Goal: Information Seeking & Learning: Learn about a topic

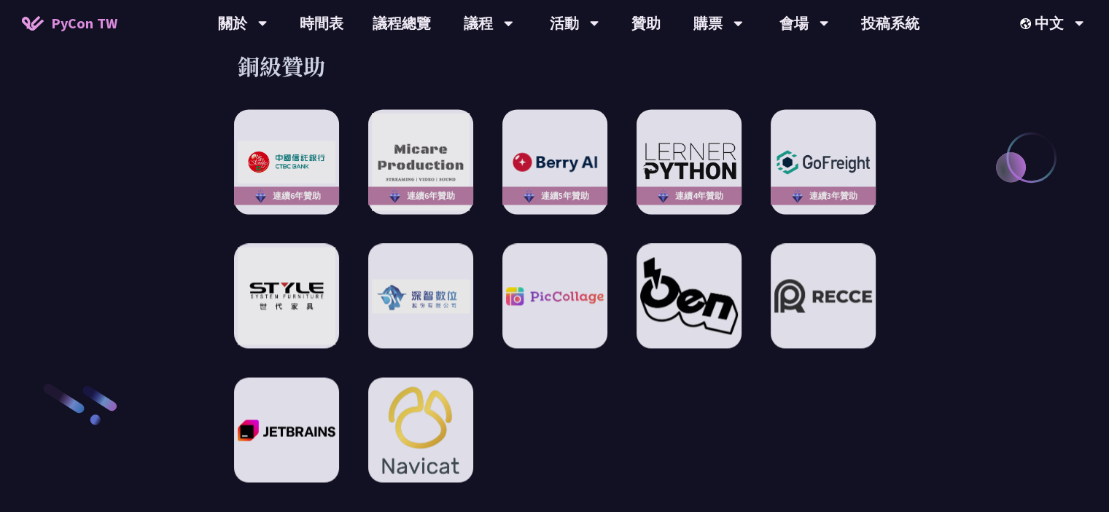
scroll to position [2478, 0]
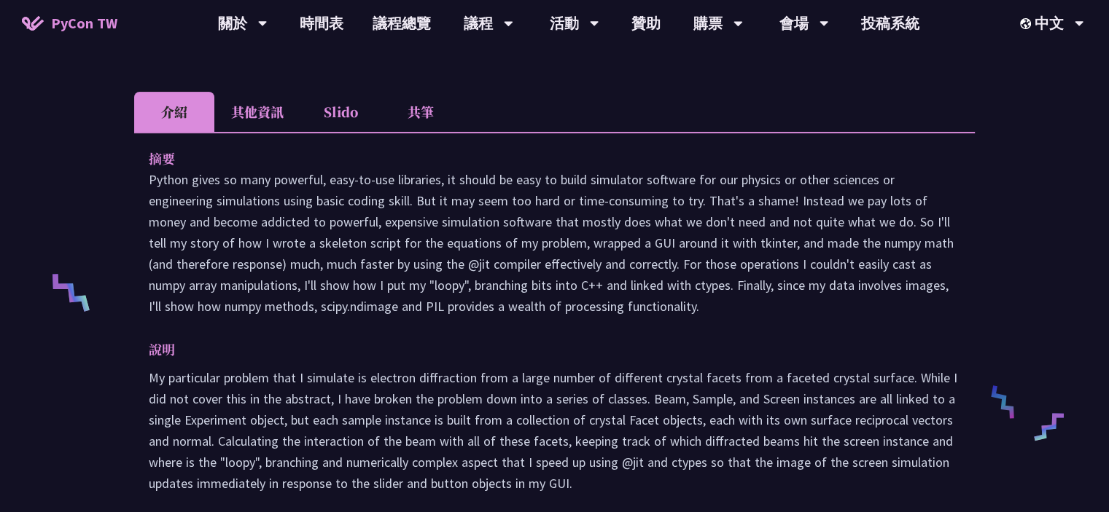
scroll to position [437, 0]
click at [332, 108] on li "Slido" at bounding box center [340, 111] width 80 height 40
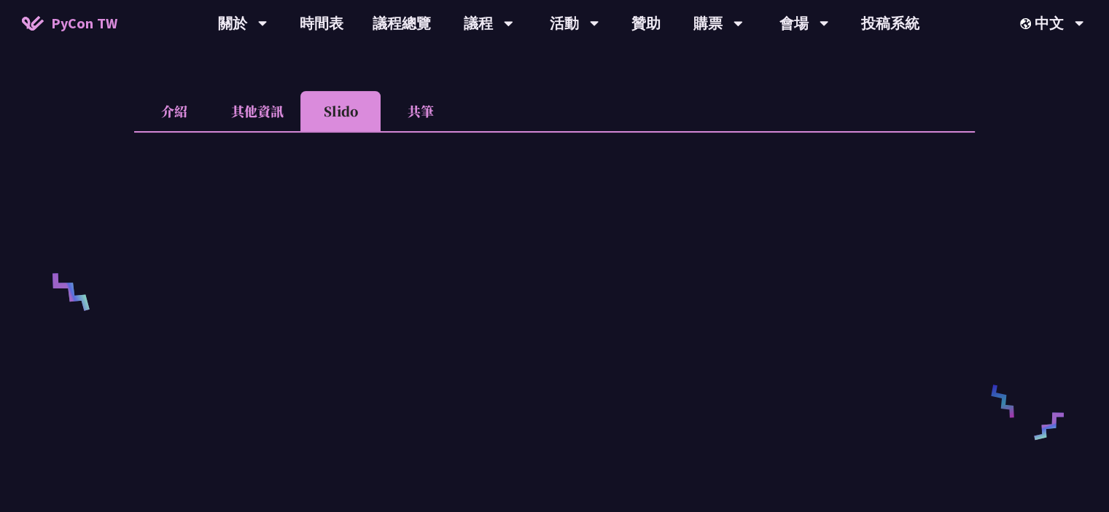
click at [271, 115] on li "其他資訊" at bounding box center [257, 111] width 86 height 40
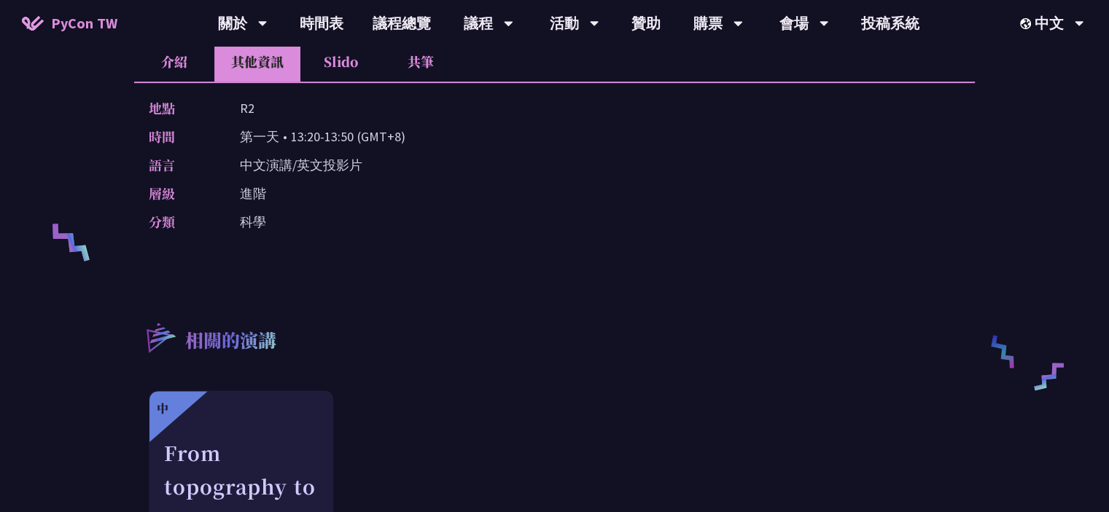
scroll to position [656, 0]
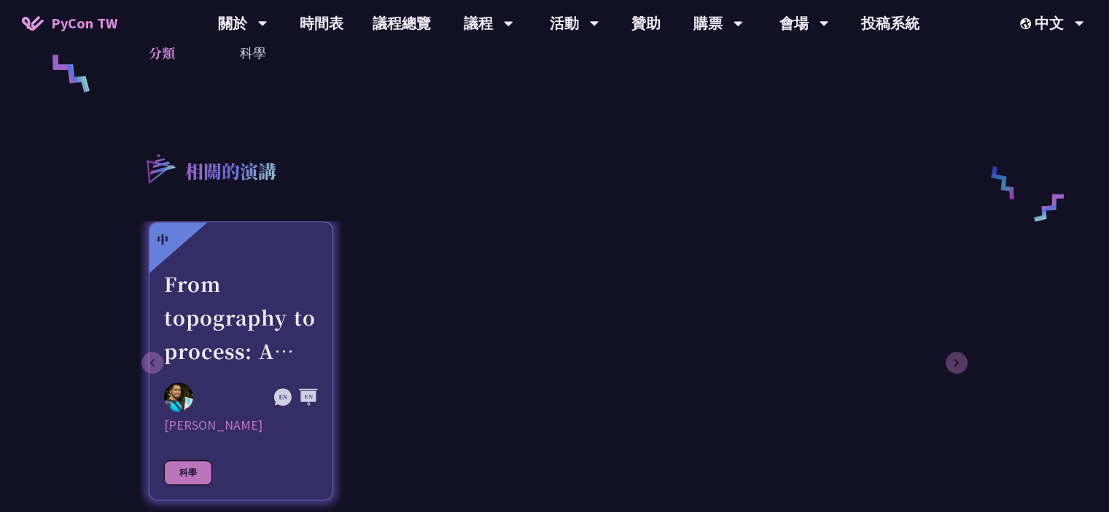
click at [279, 329] on div "From topography to process: A Python toolkit for landscape evolution analysis" at bounding box center [241, 318] width 154 height 101
click at [268, 313] on div "From topography to process: A Python toolkit for landscape evolution analysis" at bounding box center [241, 318] width 154 height 101
click at [207, 427] on div "Ricarido Saturay" at bounding box center [241, 425] width 154 height 17
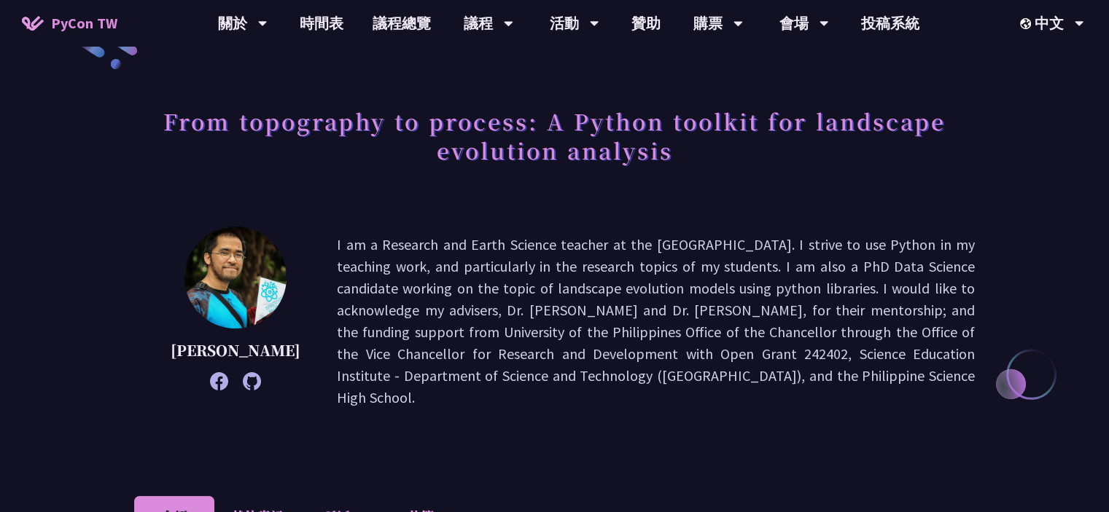
scroll to position [73, 0]
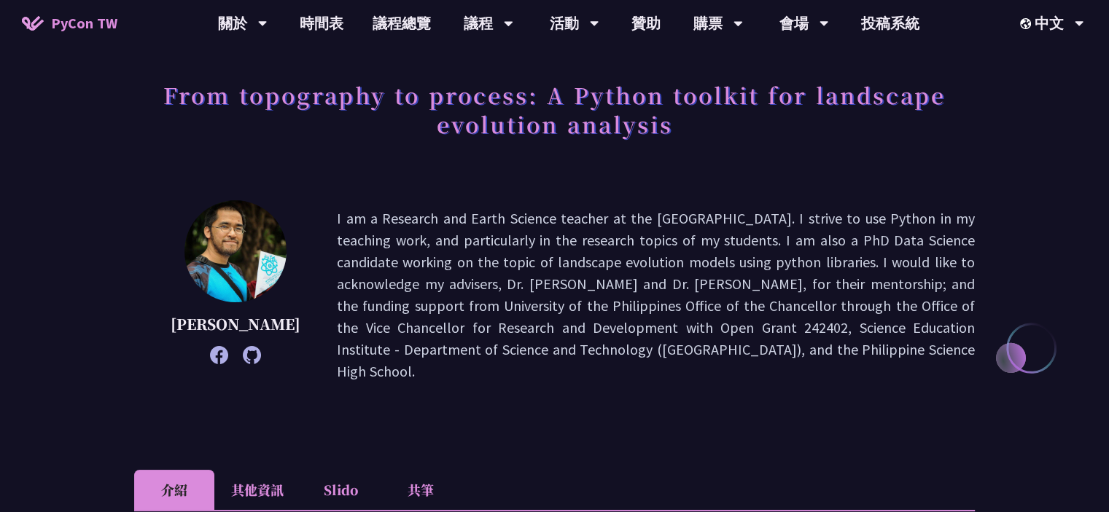
drag, startPoint x: 793, startPoint y: 258, endPoint x: 790, endPoint y: 271, distance: 13.4
drag, startPoint x: 790, startPoint y: 271, endPoint x: 729, endPoint y: 383, distance: 127.9
click at [729, 383] on div "Ricarido Saturay I am a Research and Earth Science teacher at the Philippine Sc…" at bounding box center [554, 295] width 840 height 190
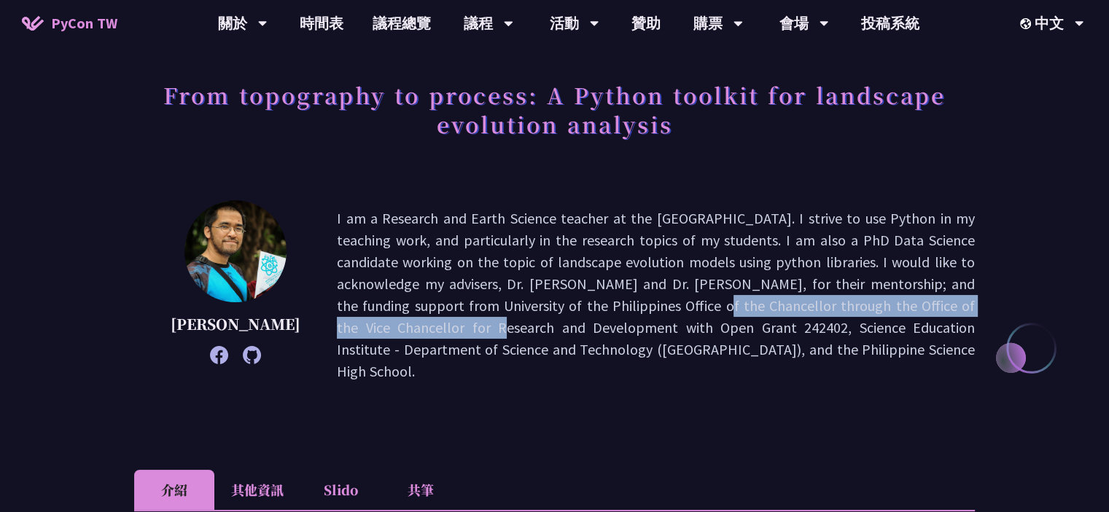
drag, startPoint x: 484, startPoint y: 305, endPoint x: 882, endPoint y: 316, distance: 398.2
click at [882, 316] on p "I am a Research and Earth Science teacher at the Philippine Science High School…" at bounding box center [656, 295] width 638 height 175
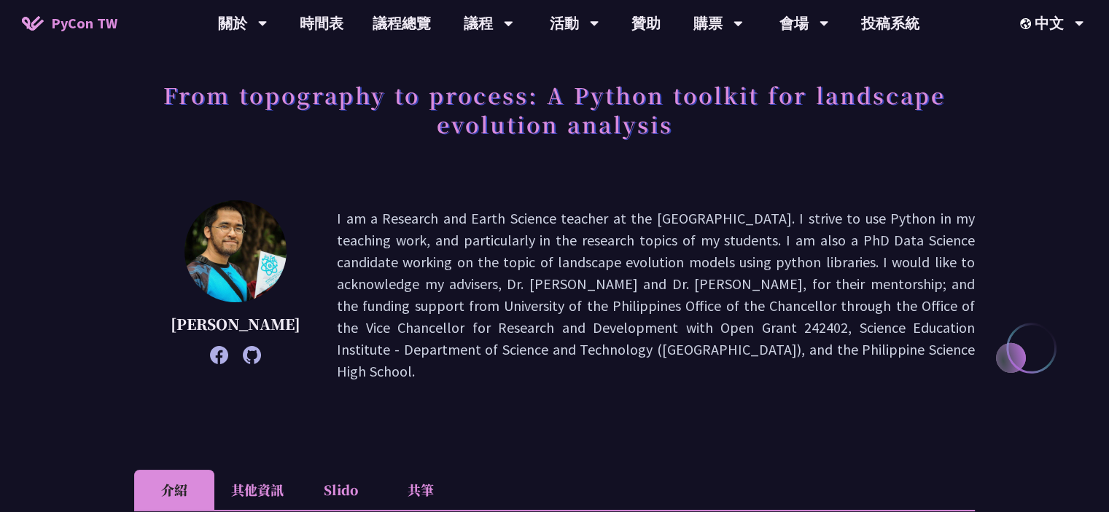
click at [640, 346] on p "I am a Research and Earth Science teacher at the Philippine Science High School…" at bounding box center [656, 295] width 638 height 175
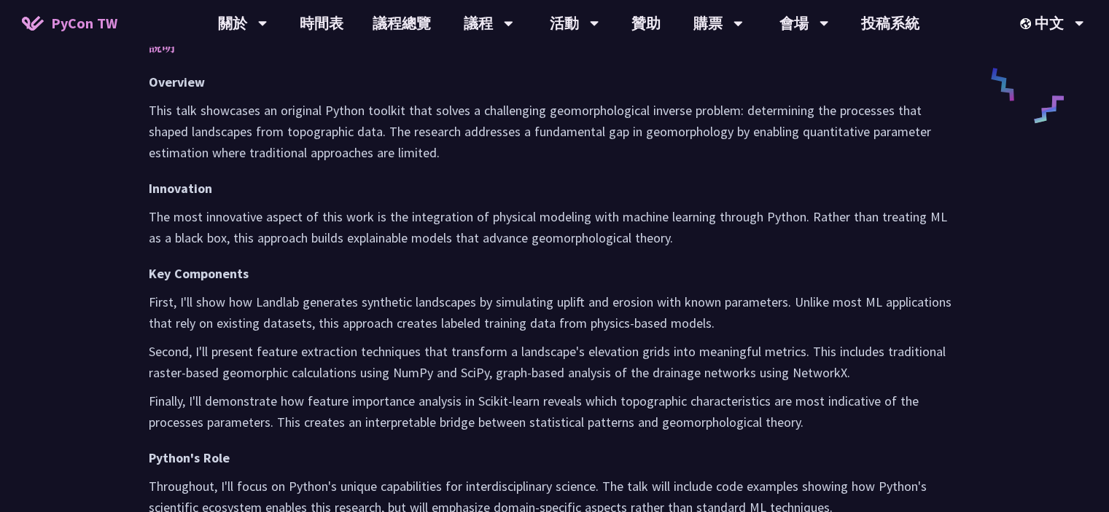
scroll to position [948, 0]
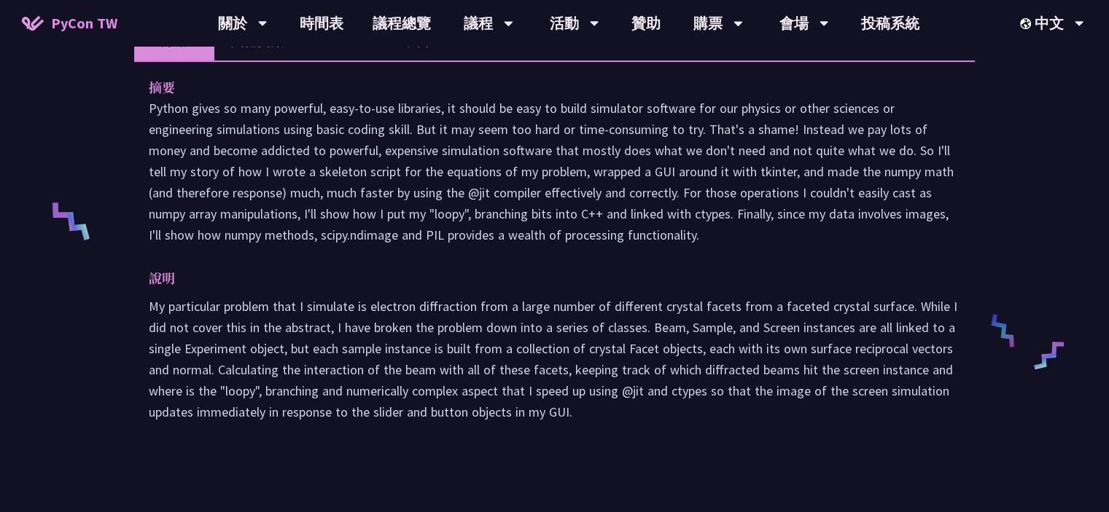
scroll to position [510, 0]
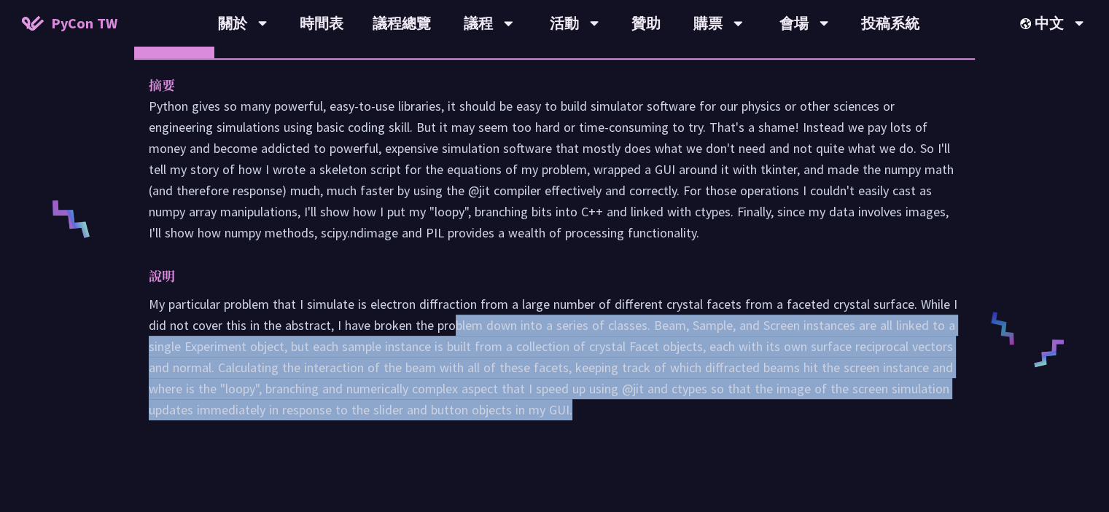
drag, startPoint x: 623, startPoint y: 407, endPoint x: 454, endPoint y: 327, distance: 187.5
click at [454, 327] on p "My particular problem that I simulate is electron diffraction from a large numb…" at bounding box center [554, 357] width 811 height 127
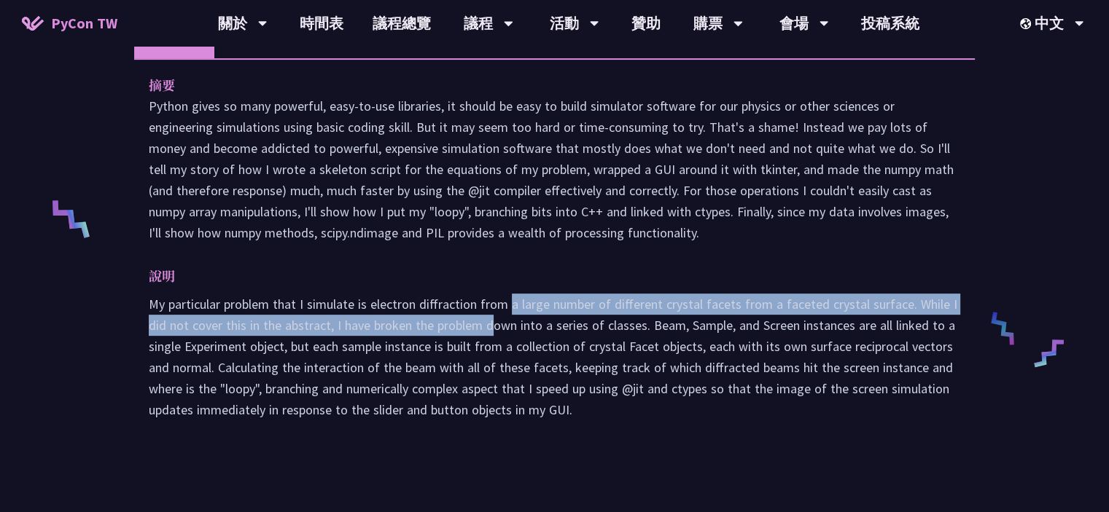
drag, startPoint x: 511, startPoint y: 300, endPoint x: 494, endPoint y: 335, distance: 38.8
click at [494, 335] on p "My particular problem that I simulate is electron diffraction from a large numb…" at bounding box center [554, 357] width 811 height 127
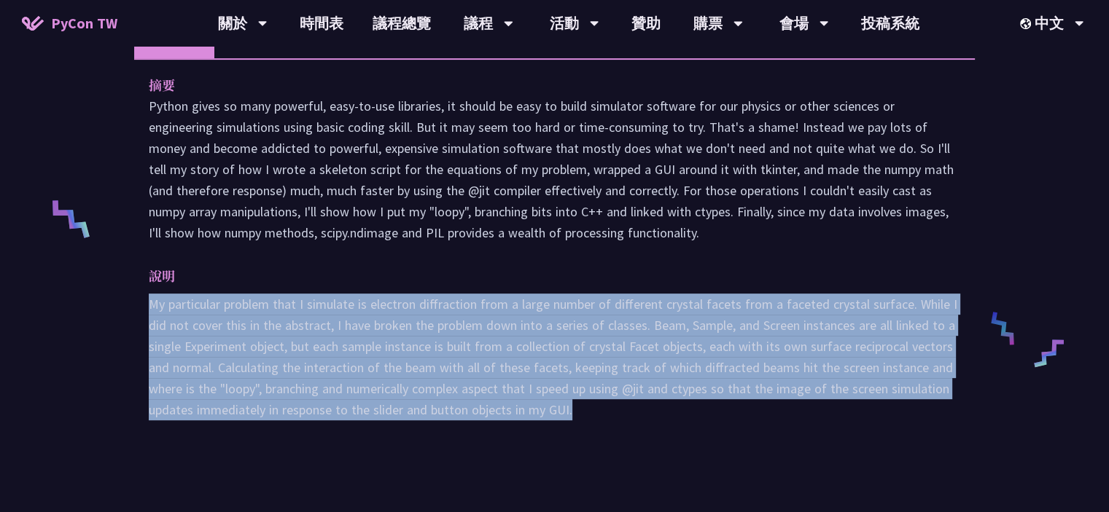
drag, startPoint x: 601, startPoint y: 413, endPoint x: 146, endPoint y: 308, distance: 466.8
click at [146, 308] on div "摘要 說明 My particular problem that I simulate is electron diffraction from a larg…" at bounding box center [554, 257] width 840 height 399
copy p "My particular problem that I simulate is electron diffraction from a large numb…"
